Goal: Ask a question

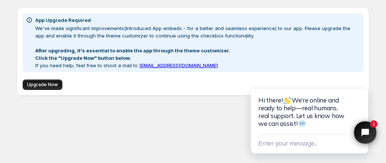
click at [47, 84] on span "Upgrade Now" at bounding box center [42, 85] width 31 height 6
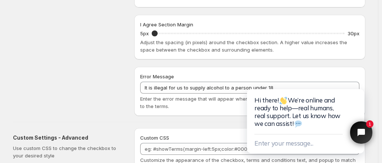
scroll to position [397, 0]
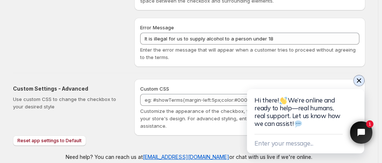
click at [358, 82] on icon "Close chat widget" at bounding box center [359, 80] width 7 height 7
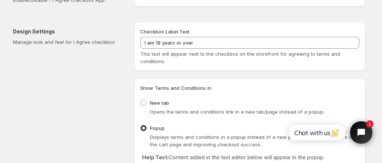
scroll to position [0, 0]
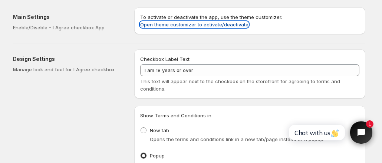
click at [177, 25] on link "Open theme customizer to activate/deactivate" at bounding box center [194, 25] width 108 height 6
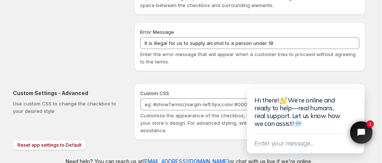
scroll to position [397, 0]
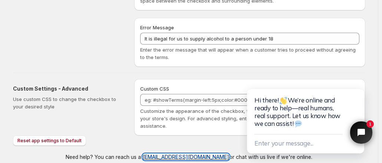
click at [181, 154] on link "[EMAIL_ADDRESS][DOMAIN_NAME]" at bounding box center [186, 157] width 86 height 6
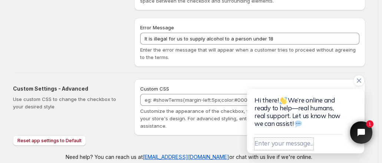
click at [262, 144] on button "Enter your message..." at bounding box center [284, 144] width 59 height 12
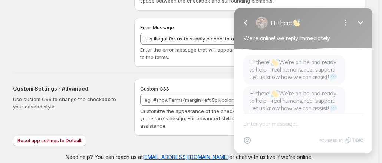
scroll to position [12, 0]
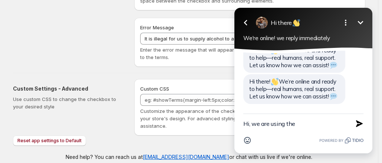
paste textarea "I Agree - Terms and Conditions"
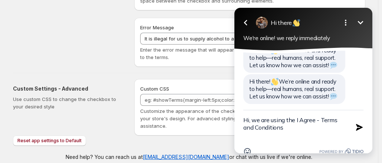
scroll to position [16, 0]
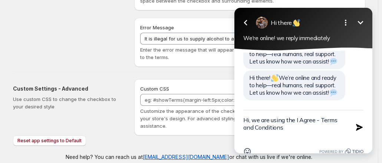
click at [287, 128] on textarea "Hi, we are using the I Agree - Terms and Conditions" at bounding box center [294, 127] width 102 height 34
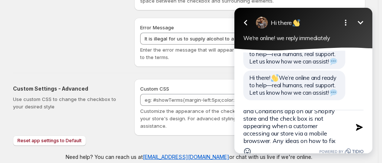
scroll to position [24, 0]
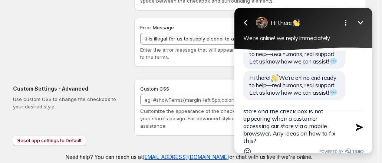
click at [262, 133] on textarea "Hi, we are using the I Agree - Terms and Conditions app on our Shopify store an…" at bounding box center [294, 127] width 102 height 34
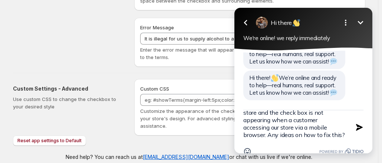
click at [344, 134] on textarea "Hi, we are using the I Agree - Terms and Conditions app on our Shopify store an…" at bounding box center [294, 127] width 102 height 34
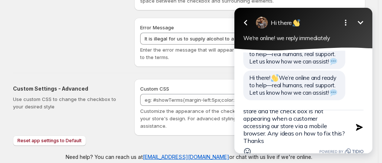
click at [269, 127] on textarea "Hi, we are using the I Agree - Terms and Conditions app on our Shopify store an…" at bounding box center [294, 127] width 102 height 34
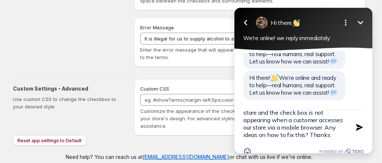
click at [323, 125] on textarea "Hi, we are using the I Agree - Terms and Conditions app on our Shopify store an…" at bounding box center [294, 127] width 102 height 34
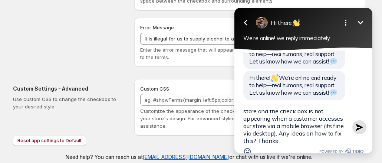
type textarea "Hi, we are using the I Agree - Terms and Conditions app on our Shopify store an…"
click at [360, 128] on icon "button" at bounding box center [359, 127] width 7 height 7
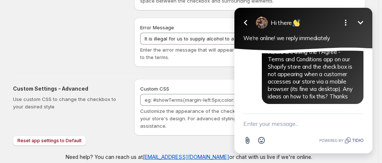
scroll to position [76, 0]
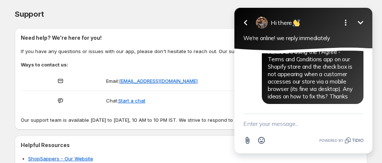
scroll to position [6, 0]
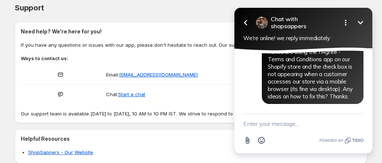
click at [252, 118] on textarea "New message" at bounding box center [303, 123] width 120 height 19
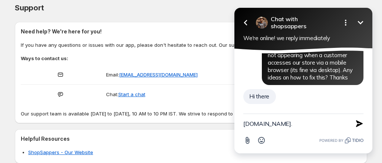
scroll to position [94, 0]
type textarea "B"
type textarea "Hi"
click at [361, 120] on icon "button" at bounding box center [360, 124] width 8 height 8
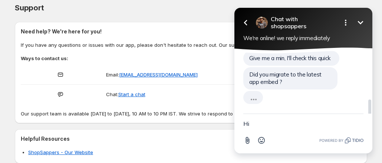
scroll to position [172, 0]
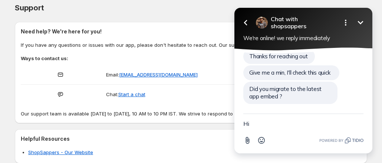
click at [264, 127] on textarea "Hi" at bounding box center [303, 123] width 120 height 19
click at [268, 124] on textarea "I think so,how can I check" at bounding box center [294, 123] width 102 height 19
click at [243, 121] on textarea "I think so, how can I check" at bounding box center [294, 123] width 102 height 19
click at [316, 124] on textarea "I think so, how can I check" at bounding box center [294, 123] width 102 height 19
drag, startPoint x: 265, startPoint y: 126, endPoint x: 243, endPoint y: 123, distance: 22.5
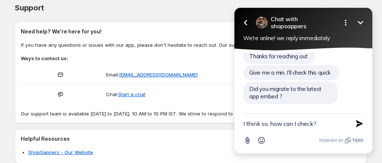
click at [243, 123] on div "I think so, how can I check? Send Shortcut Attachment Emoji" at bounding box center [304, 134] width 138 height 40
type textarea "Pretty sure I did, how can I check?"
click at [357, 123] on icon "button" at bounding box center [360, 124] width 8 height 8
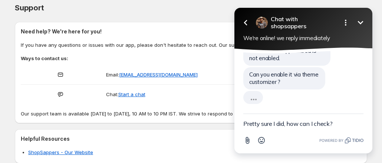
scroll to position [241, 0]
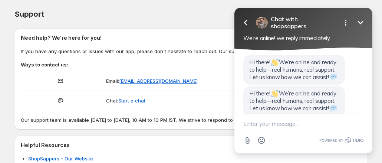
scroll to position [241, 0]
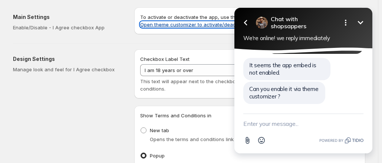
click at [169, 23] on link "Open theme customizer to activate/deactivate" at bounding box center [194, 25] width 108 height 6
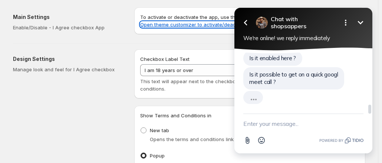
scroll to position [367, 0]
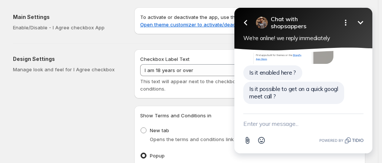
click at [269, 121] on textarea "New message" at bounding box center [303, 123] width 120 height 19
type textarea "Sure"
click at [359, 125] on icon "button" at bounding box center [359, 123] width 7 height 7
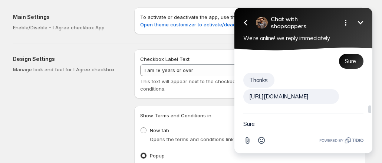
scroll to position [445, 0]
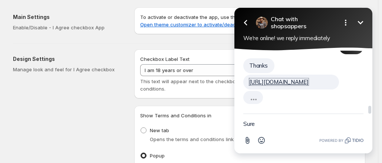
click at [295, 78] on link "[URL][DOMAIN_NAME]" at bounding box center [278, 81] width 59 height 7
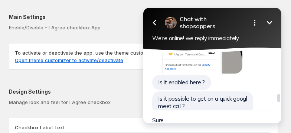
scroll to position [357, 0]
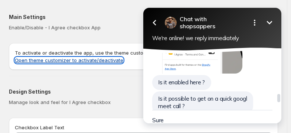
click at [81, 60] on link "Open theme customizer to activate/deactivate" at bounding box center [69, 60] width 108 height 6
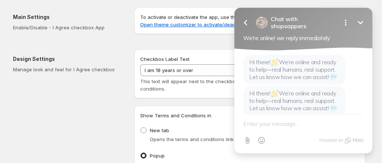
scroll to position [241, 0]
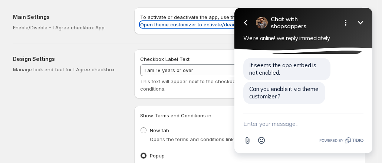
click at [174, 24] on link "Open theme customizer to activate/deactivate" at bounding box center [194, 25] width 108 height 6
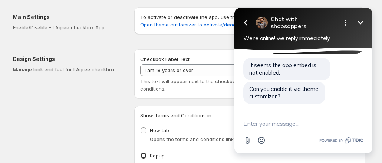
click at [268, 119] on textarea "New message" at bounding box center [303, 123] width 120 height 19
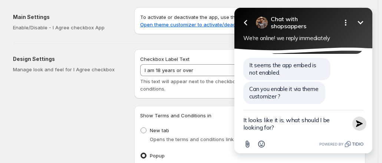
type textarea "It looks like it is, what should I be looking for?"
click at [362, 121] on icon "button" at bounding box center [360, 124] width 8 height 8
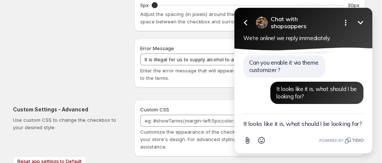
scroll to position [397, 0]
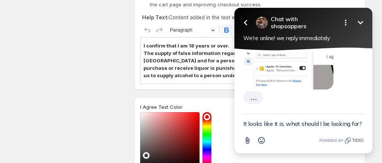
scroll to position [356, 0]
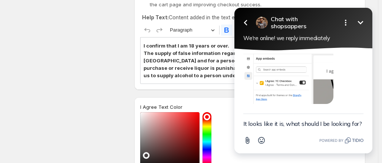
click at [256, 121] on textarea "It looks like it is, what should I be looking for?" at bounding box center [303, 123] width 120 height 19
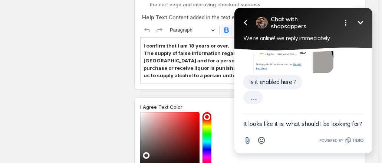
scroll to position [373, 0]
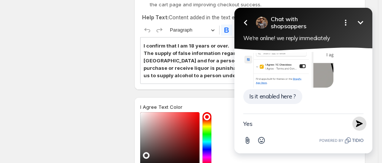
type textarea "Yes"
click at [359, 126] on icon "button" at bounding box center [359, 123] width 7 height 7
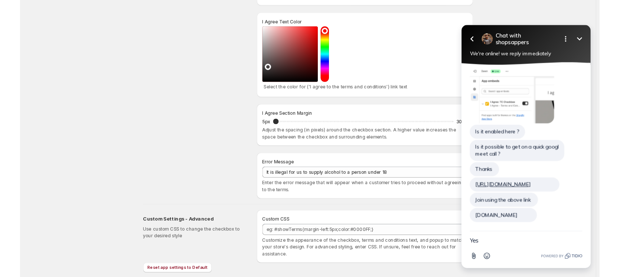
scroll to position [265, 0]
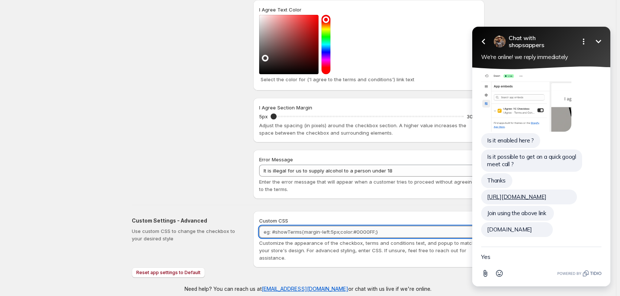
click at [286, 163] on textarea "Custom CSS" at bounding box center [368, 232] width 219 height 12
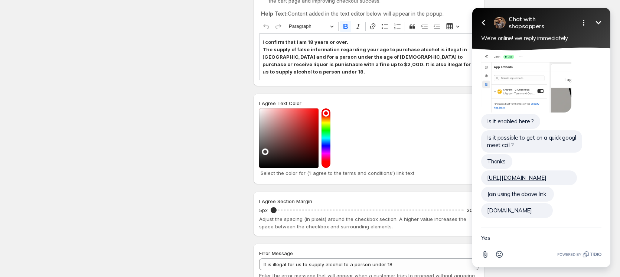
scroll to position [153, 0]
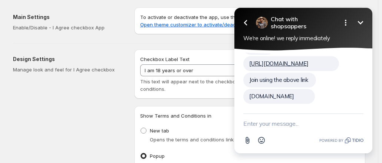
scroll to position [440, 0]
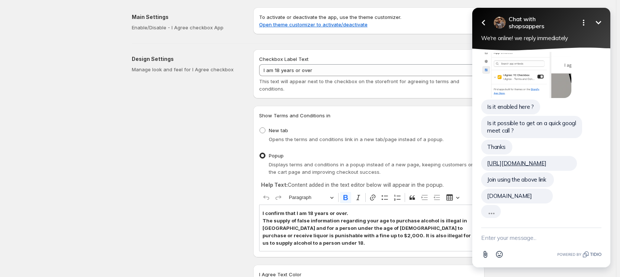
scroll to position [326, 0]
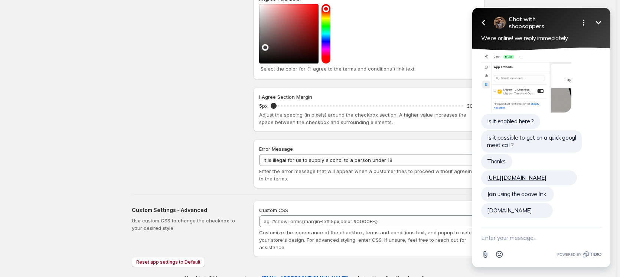
scroll to position [284, 0]
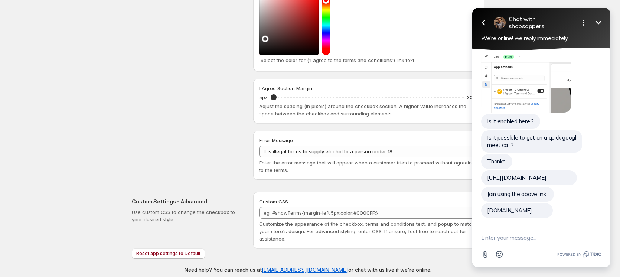
click at [598, 23] on icon "Minimize" at bounding box center [598, 22] width 9 height 9
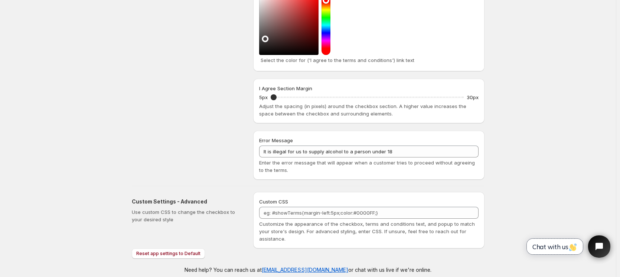
click at [560, 243] on span "Chat with us" at bounding box center [554, 247] width 45 height 8
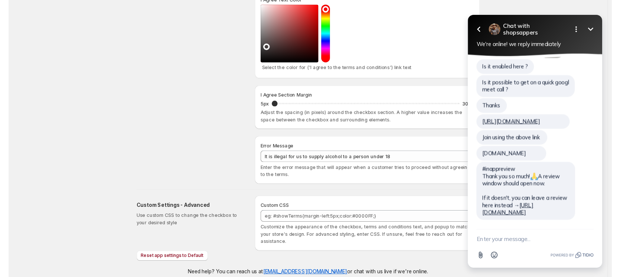
scroll to position [401, 0]
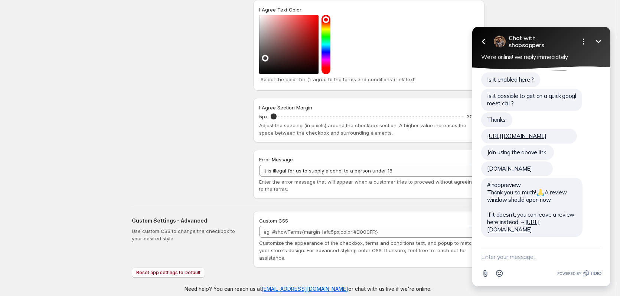
click at [480, 42] on icon "button" at bounding box center [483, 41] width 9 height 9
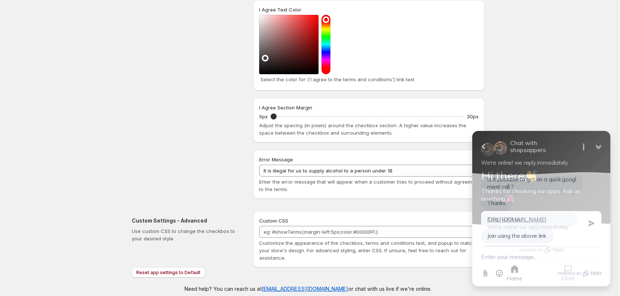
scroll to position [418, 0]
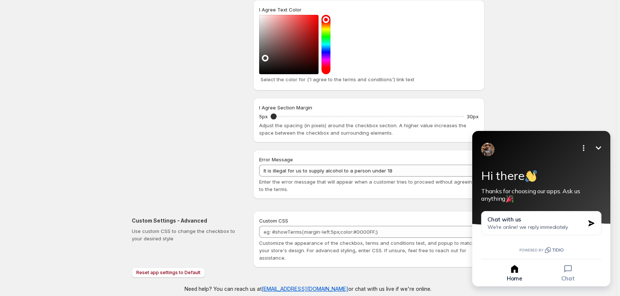
click at [598, 147] on icon "Minimize" at bounding box center [598, 148] width 9 height 9
